Goal: Task Accomplishment & Management: Manage account settings

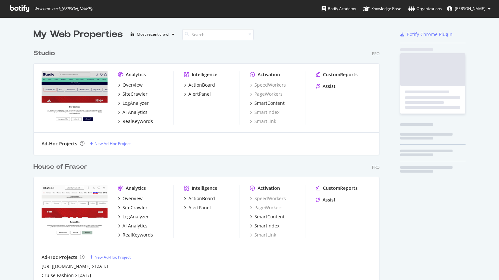
scroll to position [414, 346]
click at [473, 9] on span "[PERSON_NAME]" at bounding box center [470, 9] width 31 height 6
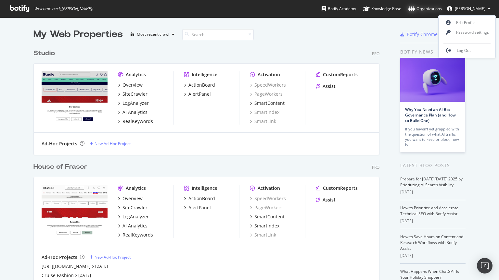
click at [439, 7] on div "Organizations" at bounding box center [424, 9] width 33 height 6
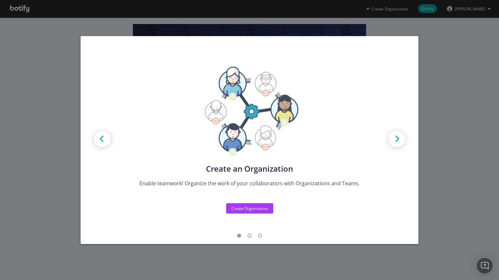
click at [398, 142] on img "modal" at bounding box center [396, 139] width 29 height 29
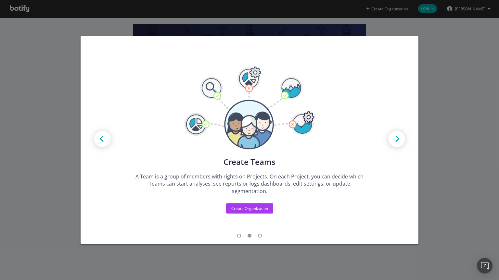
click at [398, 142] on img "modal" at bounding box center [396, 139] width 29 height 29
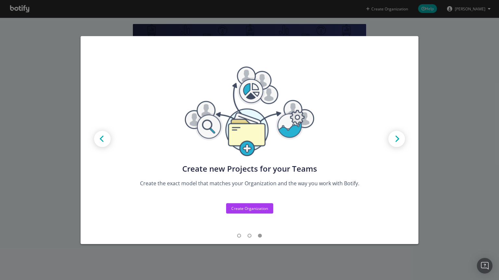
click at [398, 142] on img "modal" at bounding box center [396, 139] width 29 height 29
click at [446, 94] on div "Create new Projects for your Teams Create the exact model that matches your Org…" at bounding box center [249, 140] width 499 height 280
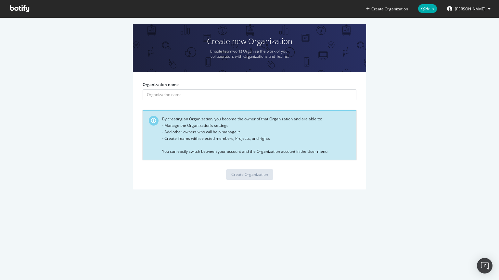
click at [471, 11] on span "[PERSON_NAME]" at bounding box center [470, 9] width 31 height 6
click at [447, 23] on icon at bounding box center [448, 23] width 6 height 0
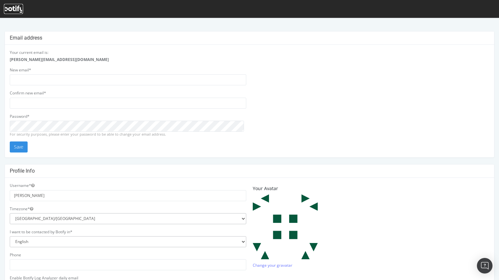
click at [12, 8] on icon at bounding box center [13, 9] width 19 height 7
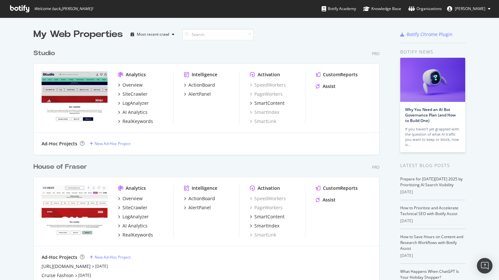
click at [69, 166] on div "House of Fraser" at bounding box center [60, 166] width 54 height 9
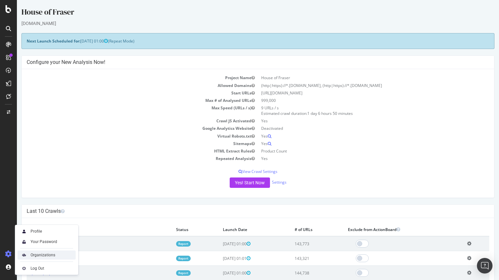
click at [38, 254] on div "Organizations" at bounding box center [43, 255] width 25 height 5
click at [42, 233] on div "Profile" at bounding box center [47, 231] width 58 height 9
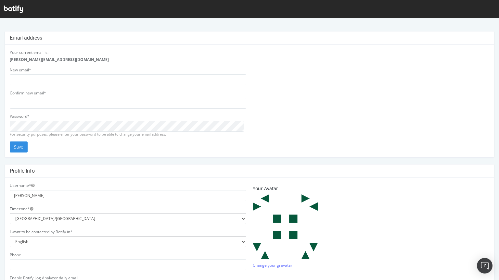
click at [11, 8] on icon at bounding box center [13, 9] width 19 height 7
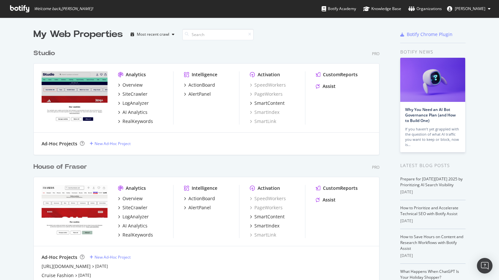
click at [488, 7] on button "[PERSON_NAME]" at bounding box center [469, 9] width 54 height 10
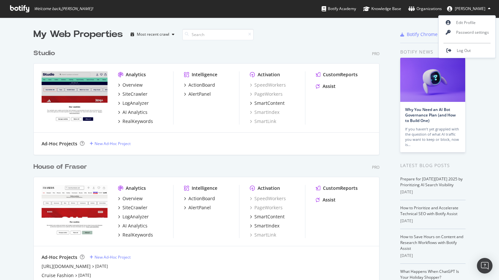
click at [305, 42] on div "Studio Pro Analytics Overview SiteCrawler LogAnalyzer AI Analytics RealKeywords…" at bounding box center [208, 98] width 351 height 114
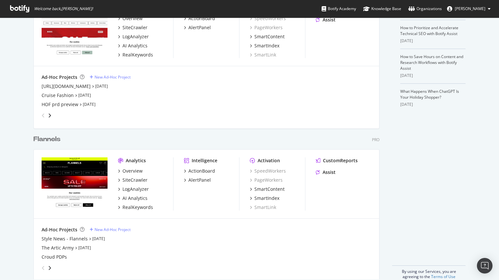
scroll to position [190, 0]
